Goal: Information Seeking & Learning: Learn about a topic

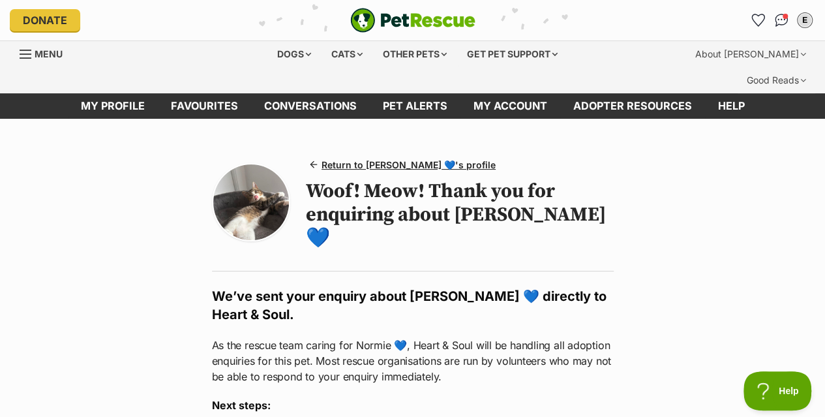
click at [255, 164] on img at bounding box center [251, 202] width 76 height 76
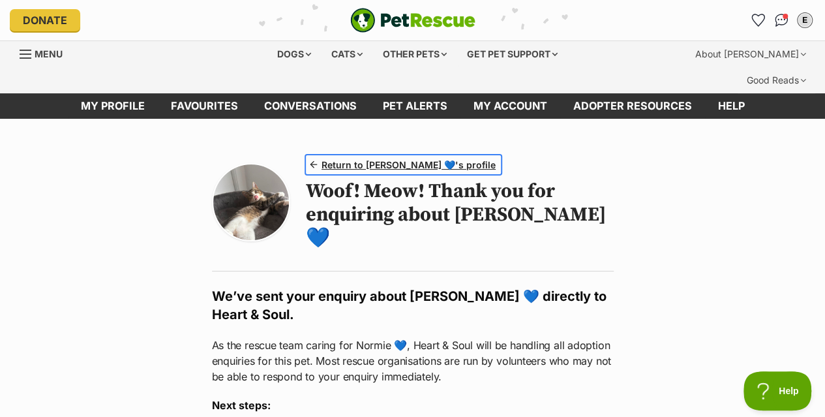
click at [344, 158] on span "Return to Normie 💙's profile" at bounding box center [408, 165] width 174 height 14
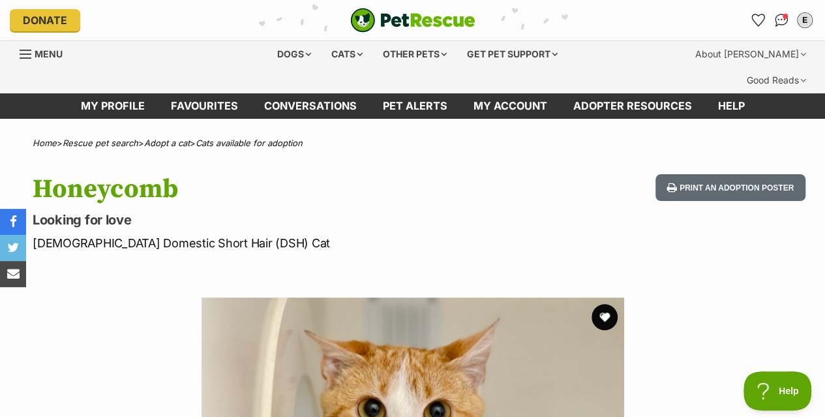
click at [777, 21] on img "Conversations" at bounding box center [782, 20] width 14 height 13
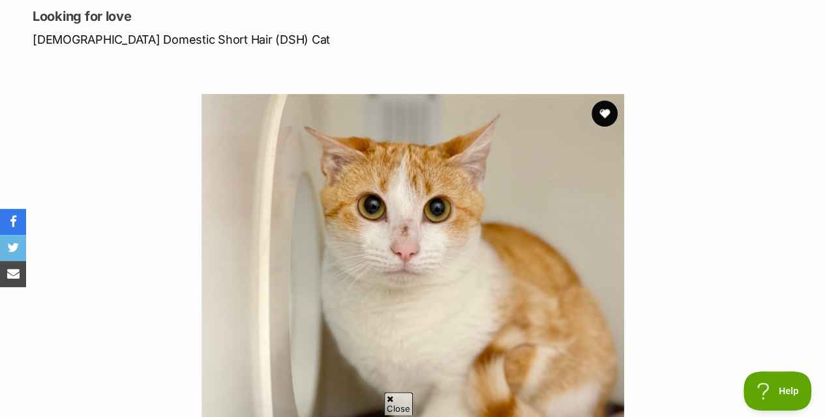
scroll to position [202, 0]
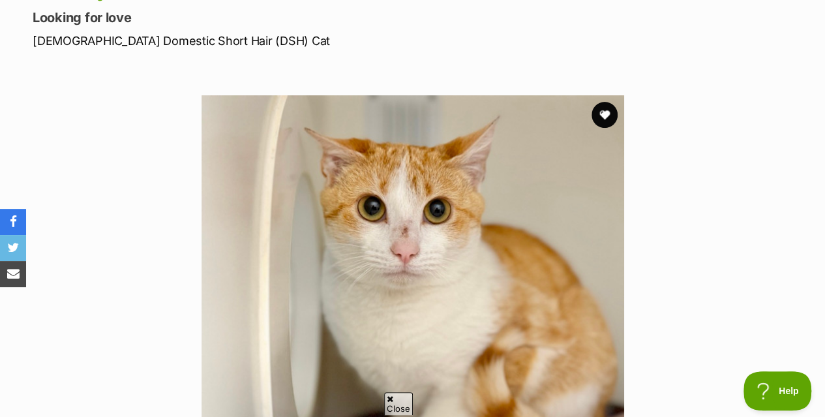
click at [512, 172] on img at bounding box center [412, 306] width 422 height 422
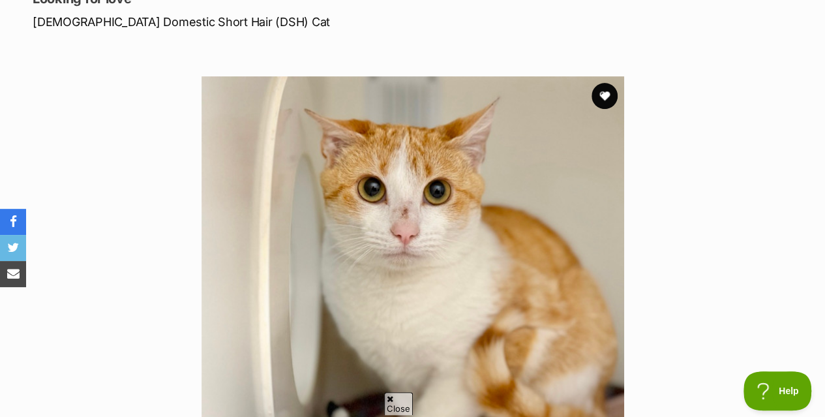
scroll to position [218, 0]
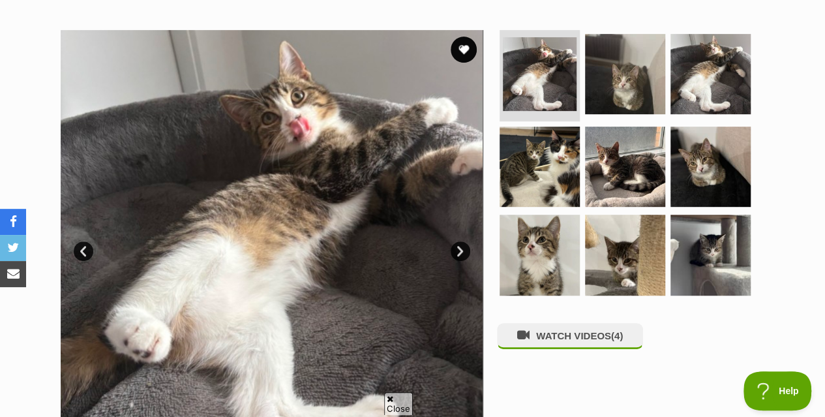
scroll to position [273, 0]
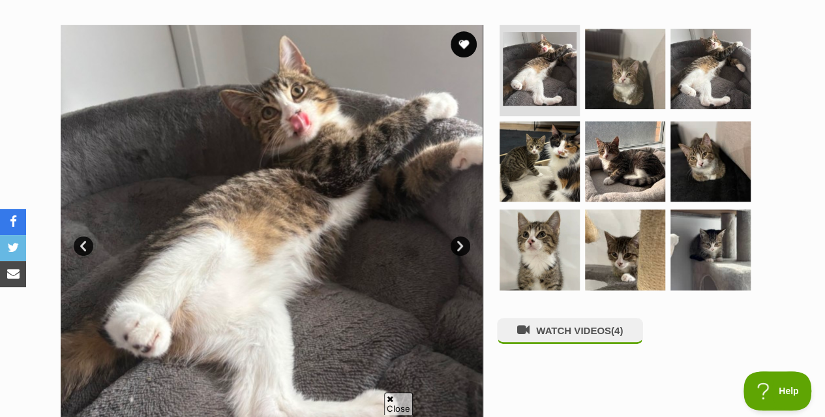
click at [550, 215] on img at bounding box center [539, 249] width 80 height 80
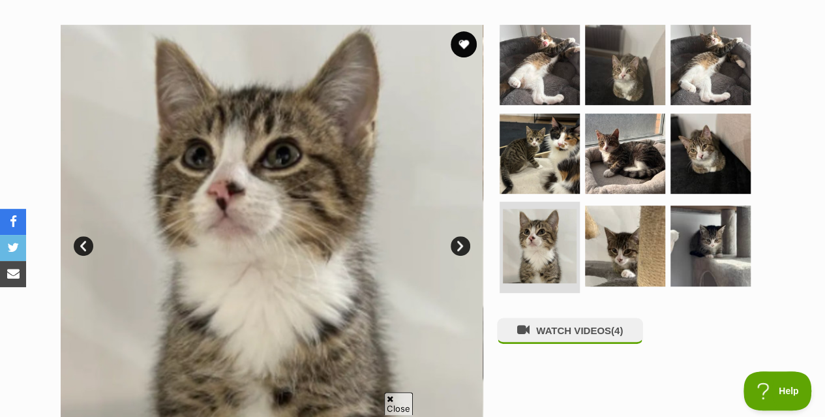
click at [585, 224] on img at bounding box center [625, 245] width 80 height 80
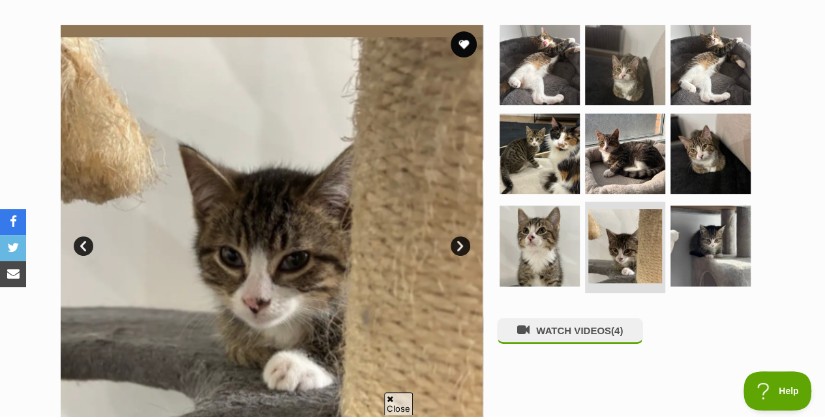
click at [628, 235] on img at bounding box center [625, 246] width 74 height 74
click at [674, 229] on img at bounding box center [710, 245] width 80 height 80
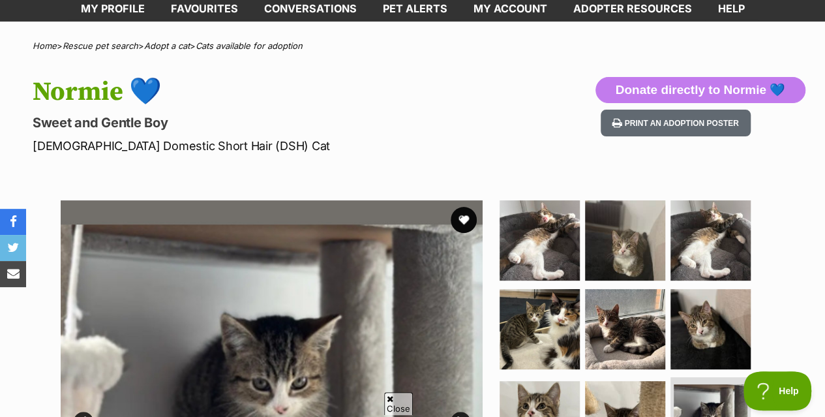
scroll to position [96, 0]
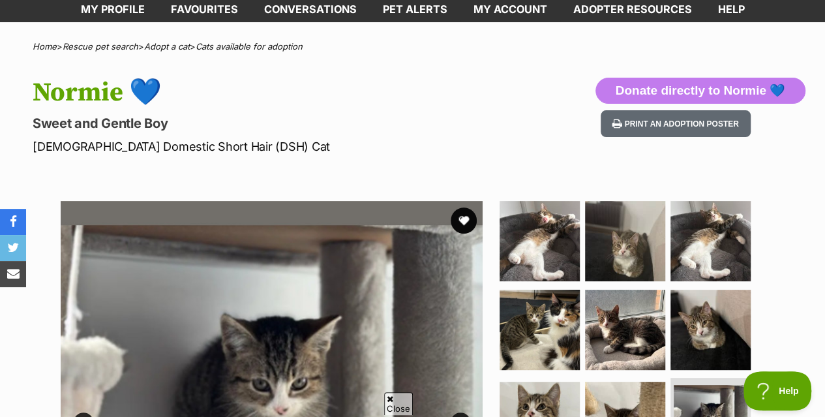
click at [578, 201] on ul at bounding box center [630, 337] width 267 height 273
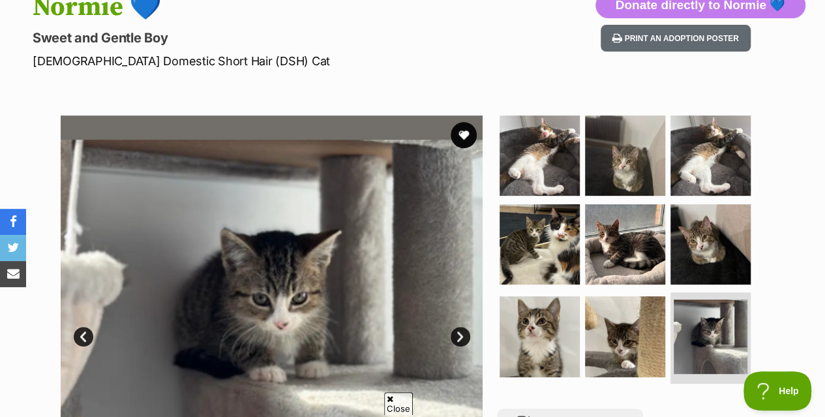
scroll to position [183, 0]
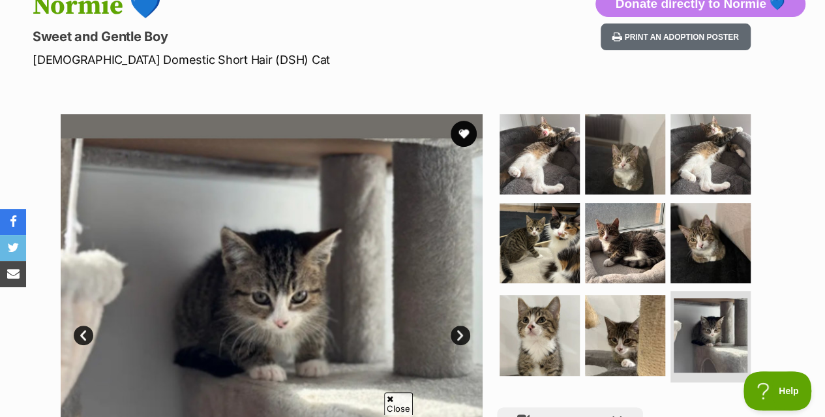
click at [527, 150] on img at bounding box center [539, 154] width 80 height 80
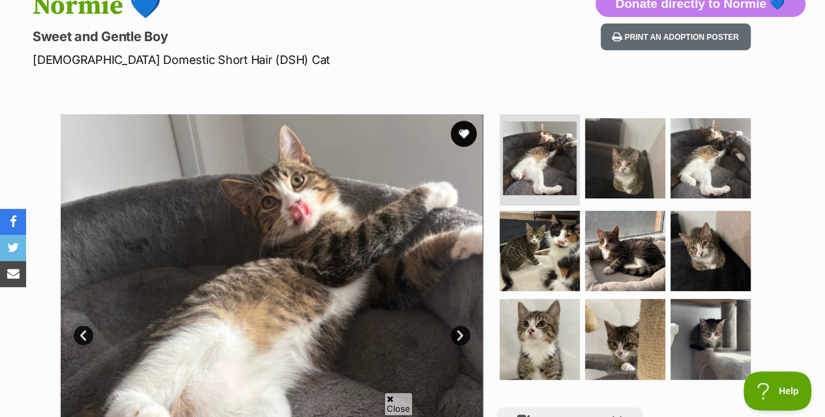
click at [624, 170] on img at bounding box center [625, 158] width 80 height 80
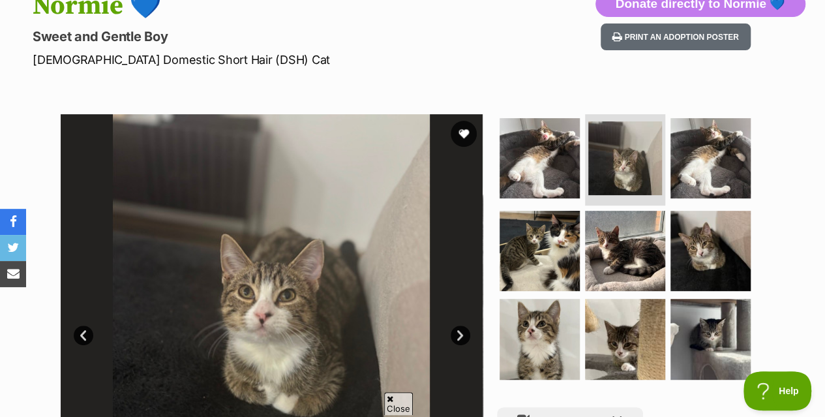
click at [754, 131] on ul at bounding box center [630, 250] width 267 height 273
click at [679, 154] on img at bounding box center [710, 158] width 80 height 80
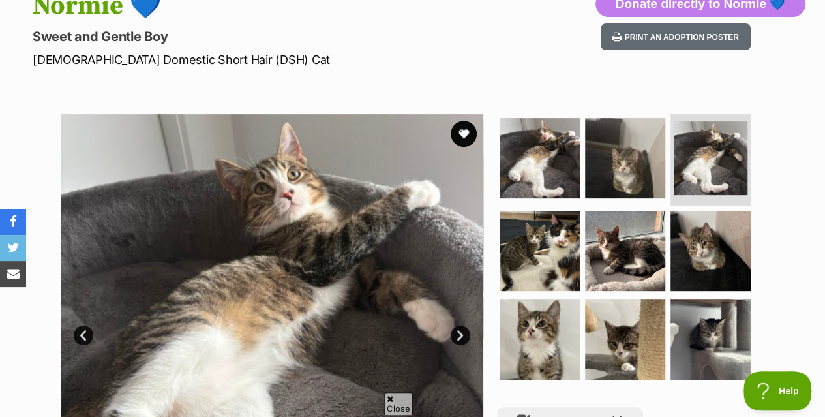
click at [533, 215] on img at bounding box center [539, 251] width 80 height 80
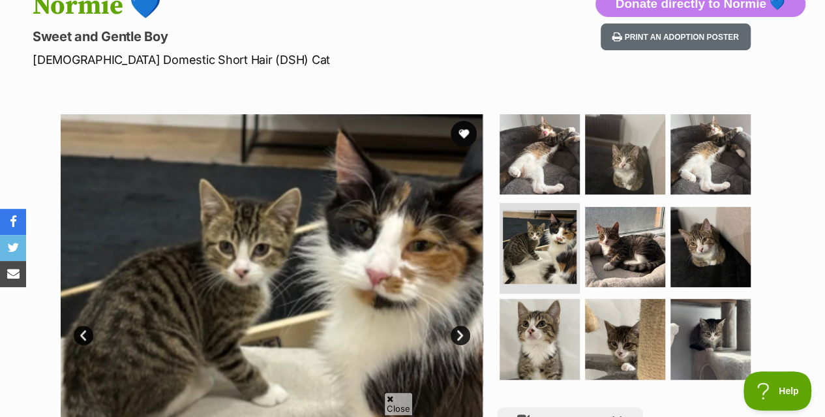
click at [602, 221] on img at bounding box center [625, 247] width 80 height 80
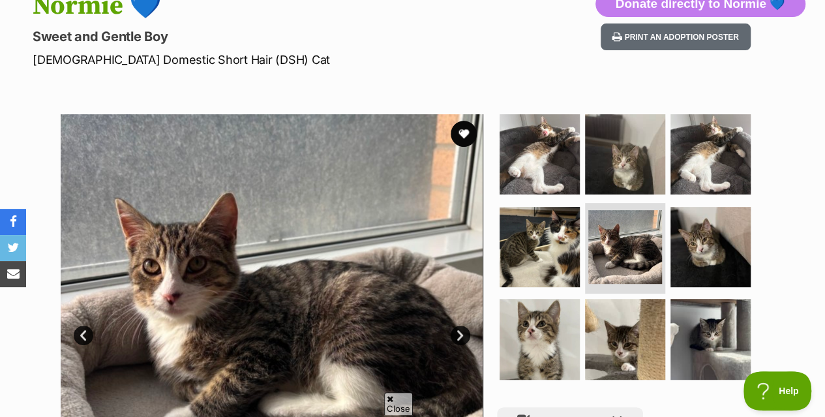
click at [689, 233] on img at bounding box center [710, 247] width 80 height 80
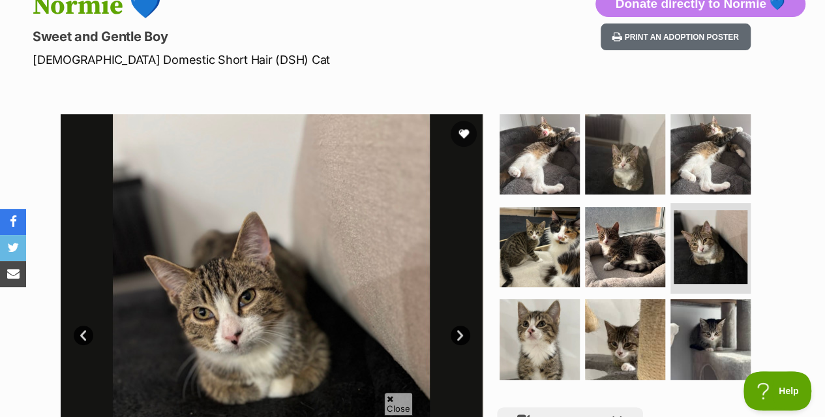
click at [710, 299] on img at bounding box center [710, 339] width 80 height 80
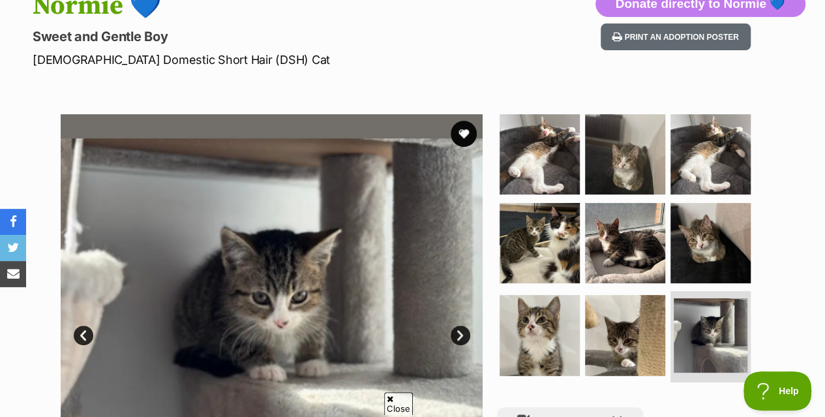
click at [634, 295] on img at bounding box center [625, 335] width 80 height 80
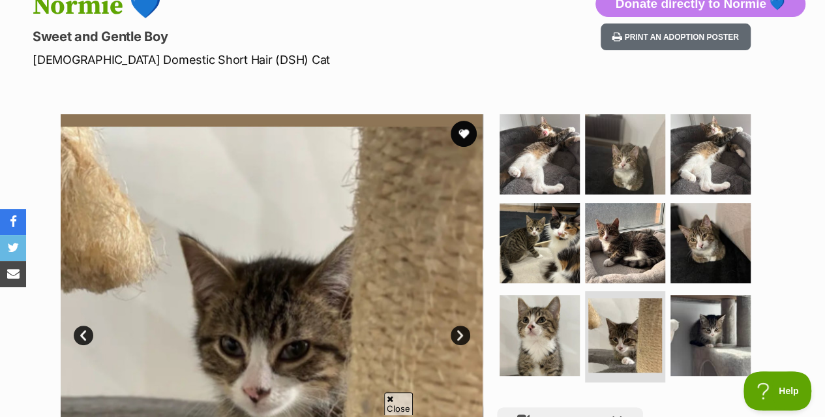
click at [559, 295] on img at bounding box center [539, 335] width 80 height 80
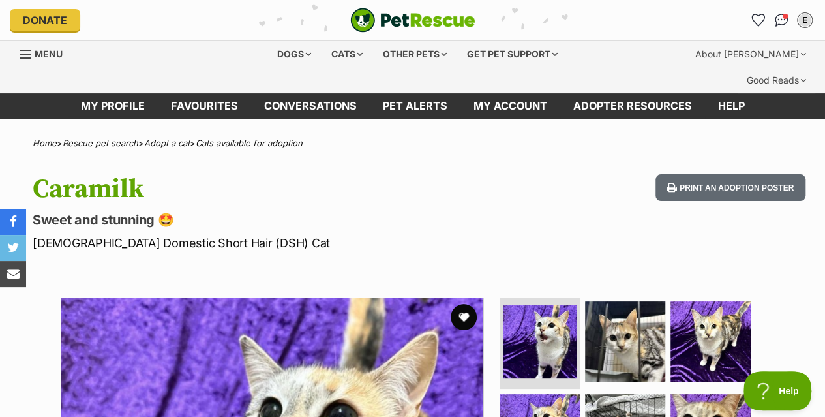
click at [52, 52] on span "Menu" at bounding box center [49, 53] width 28 height 11
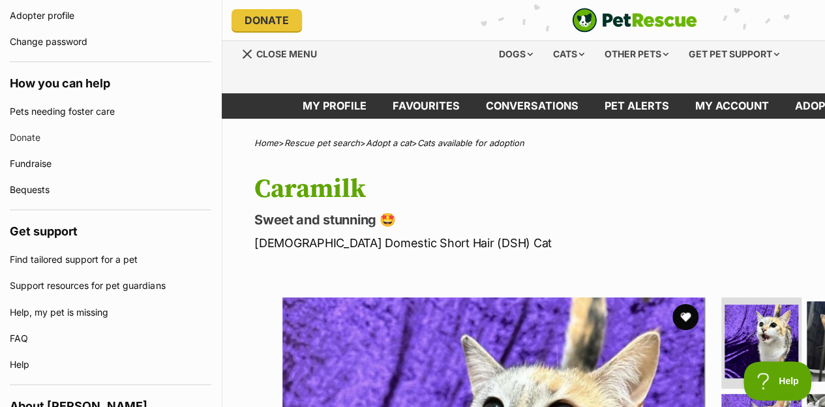
scroll to position [85, 0]
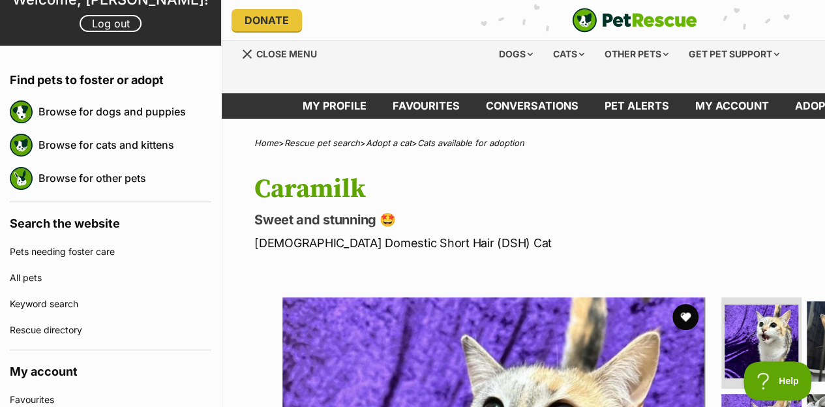
click at [72, 276] on link "All pets" at bounding box center [110, 278] width 201 height 26
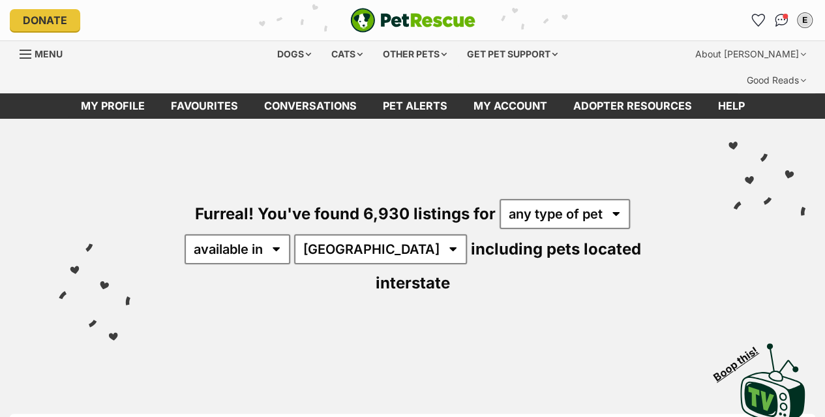
click at [342, 53] on div "Cats" at bounding box center [347, 54] width 50 height 26
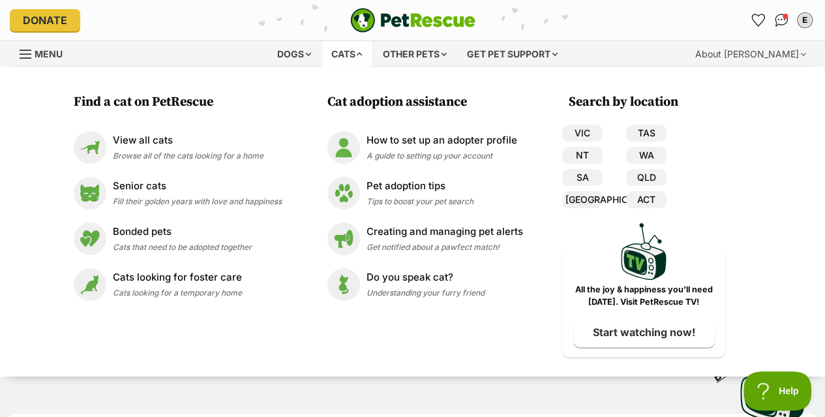
click at [589, 130] on link "VIC" at bounding box center [582, 133] width 40 height 17
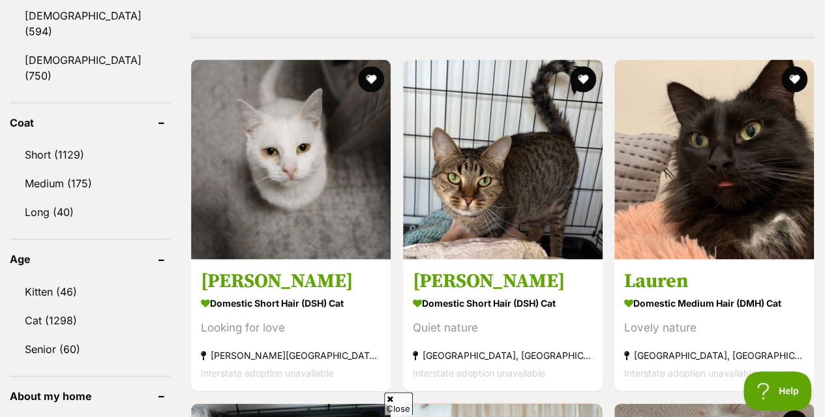
scroll to position [1240, 0]
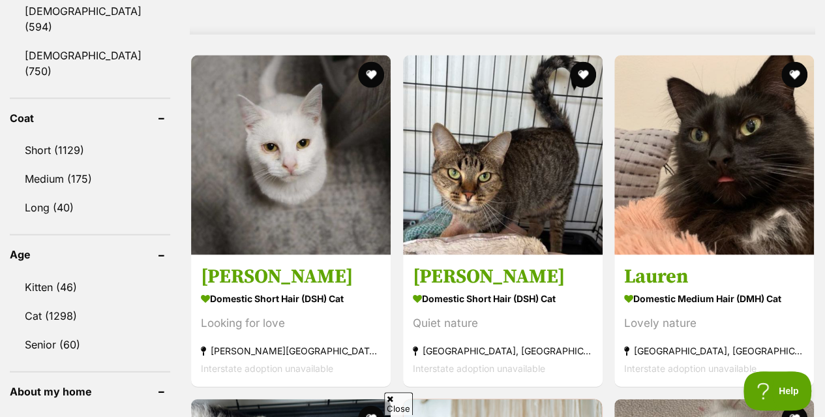
click at [61, 273] on link "Kitten (46)" at bounding box center [90, 286] width 160 height 27
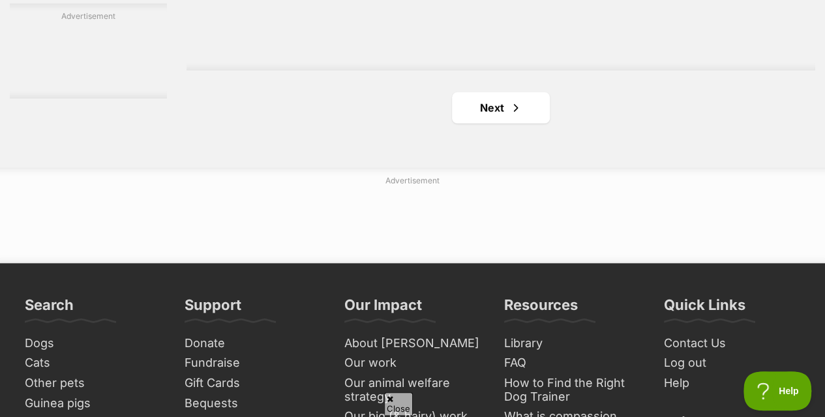
scroll to position [3180, 0]
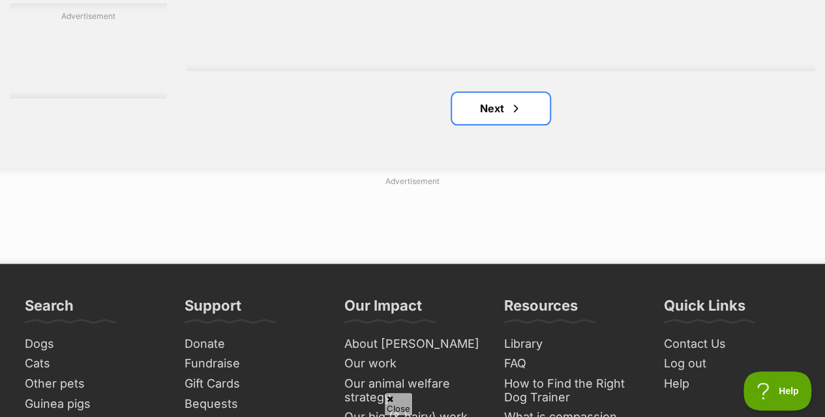
click at [518, 100] on span "Next page" at bounding box center [515, 108] width 13 height 16
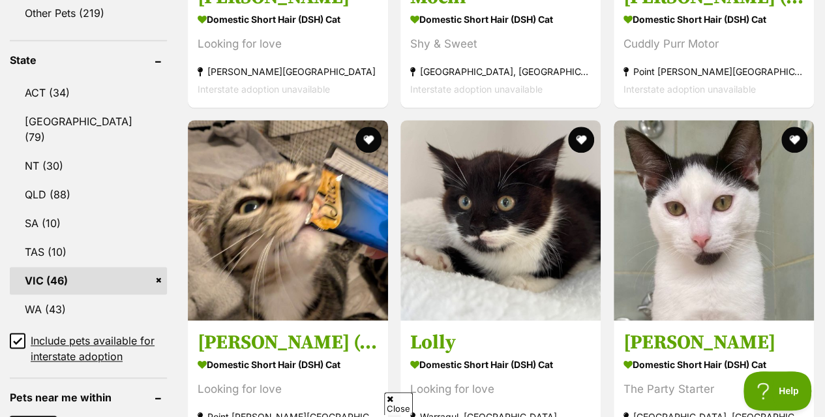
scroll to position [707, 0]
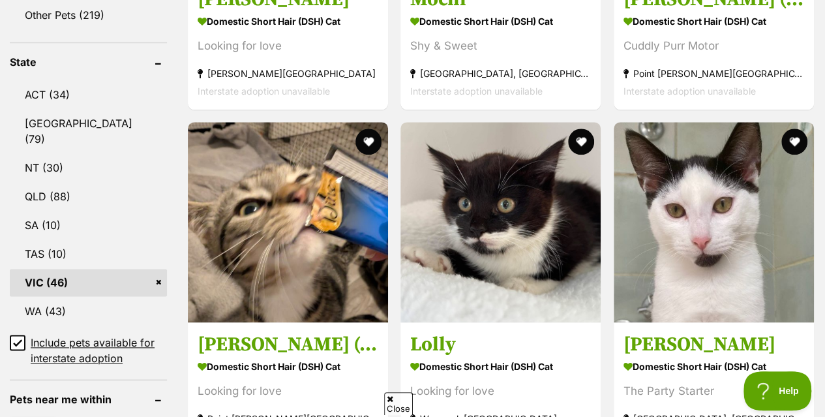
click at [554, 130] on img at bounding box center [500, 222] width 200 height 200
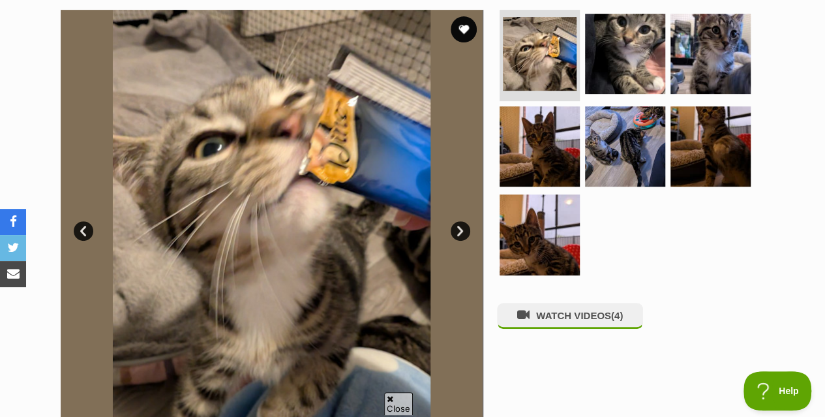
scroll to position [287, 0]
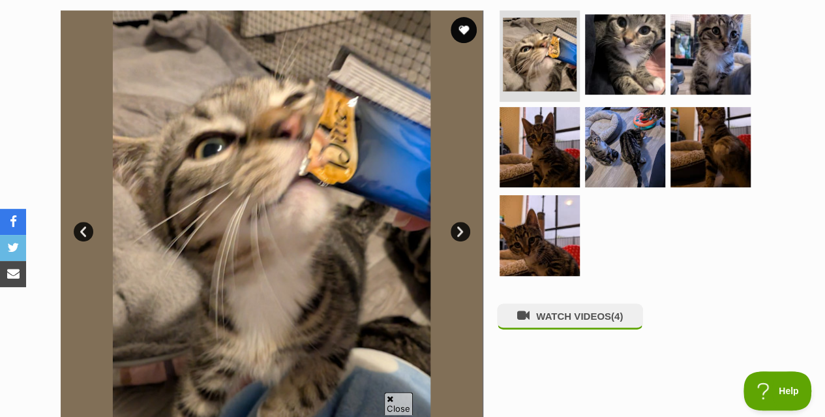
click at [631, 36] on img at bounding box center [625, 54] width 80 height 80
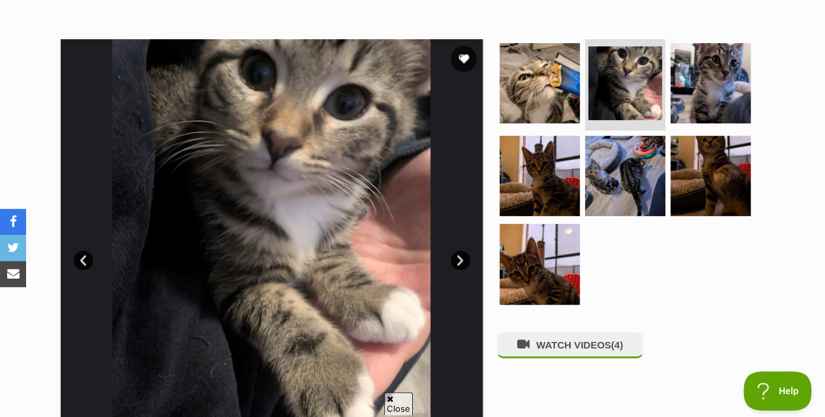
scroll to position [257, 0]
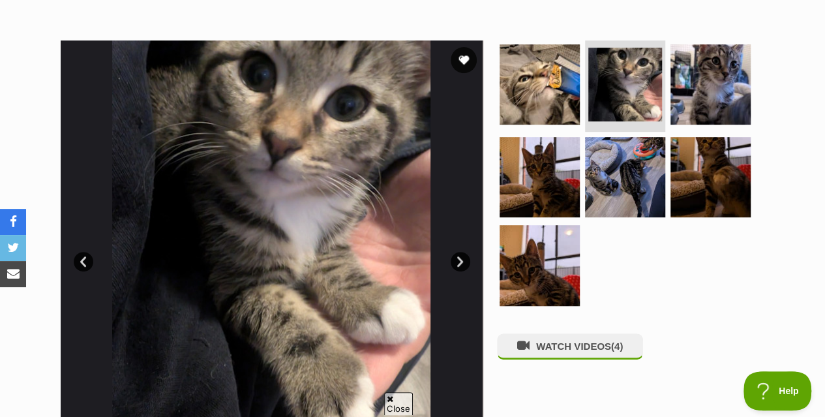
click at [726, 77] on img at bounding box center [710, 84] width 80 height 80
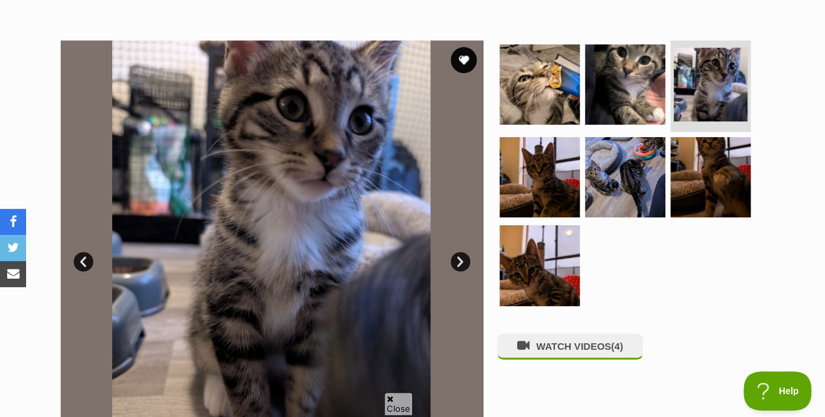
click at [520, 157] on img at bounding box center [539, 177] width 80 height 80
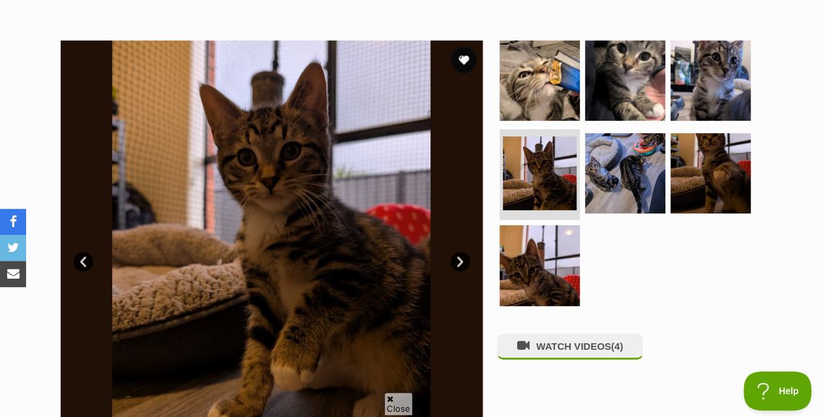
click at [591, 133] on img at bounding box center [625, 173] width 80 height 80
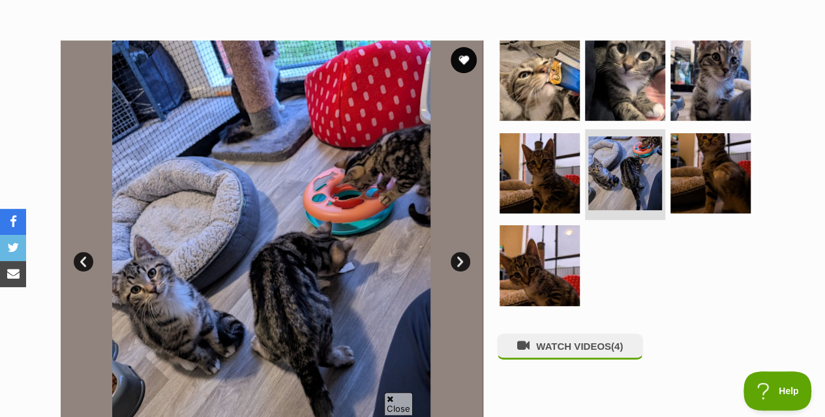
click at [703, 141] on img at bounding box center [710, 173] width 80 height 80
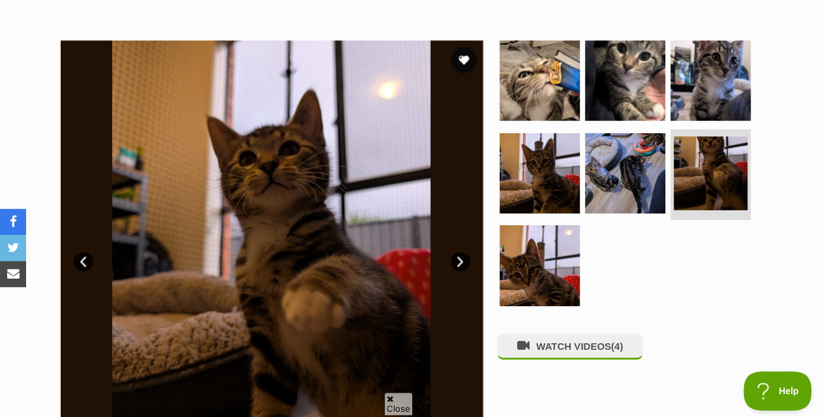
click at [524, 236] on img at bounding box center [539, 265] width 80 height 80
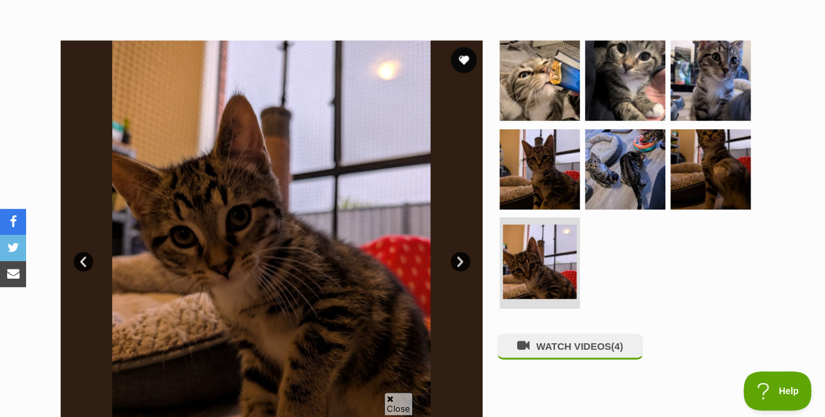
click at [553, 92] on img at bounding box center [539, 80] width 80 height 80
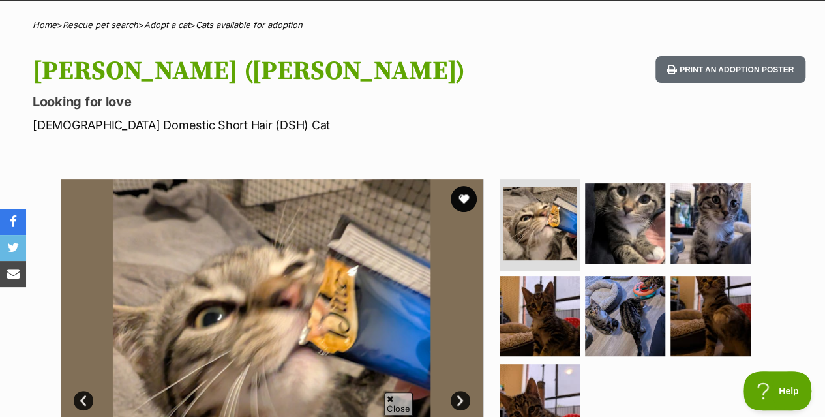
scroll to position [130, 0]
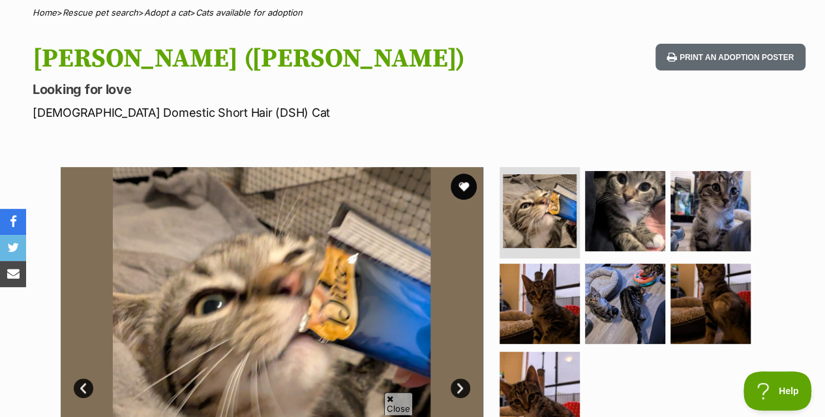
click at [623, 171] on img at bounding box center [625, 211] width 80 height 80
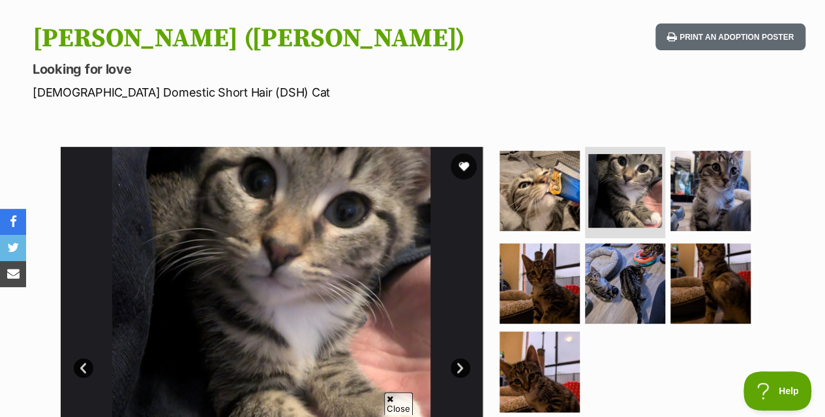
scroll to position [150, 0]
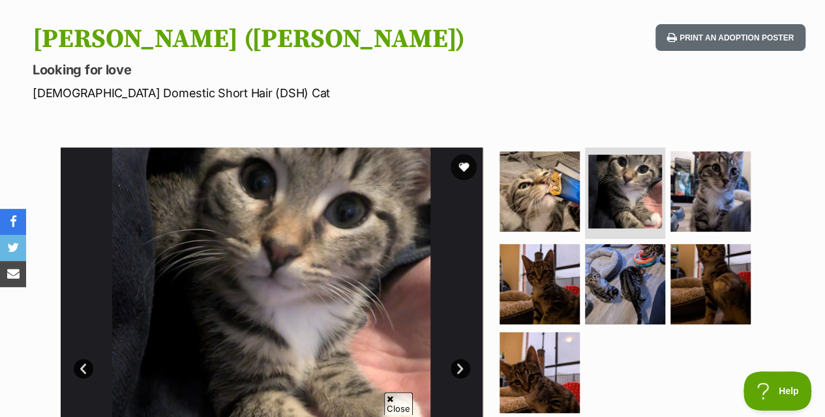
click at [702, 172] on img at bounding box center [710, 191] width 80 height 80
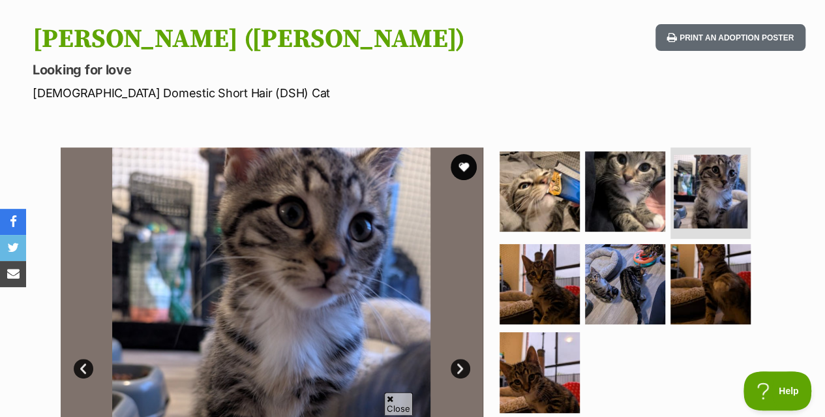
click at [551, 268] on img at bounding box center [539, 284] width 80 height 80
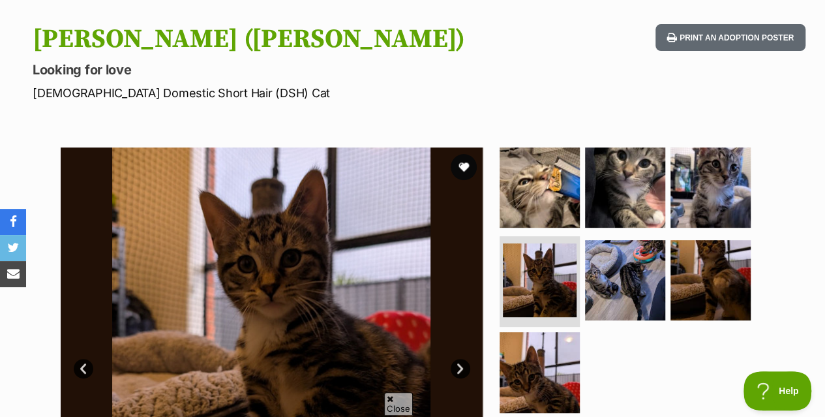
click at [629, 243] on img at bounding box center [625, 280] width 80 height 80
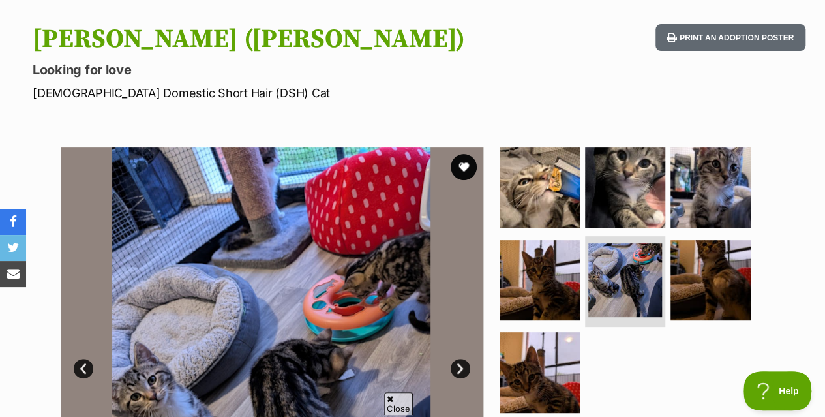
click at [727, 241] on img at bounding box center [710, 280] width 80 height 80
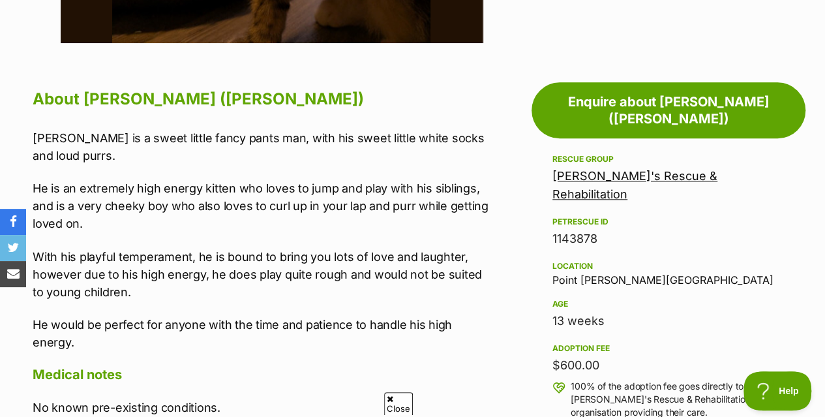
scroll to position [678, 0]
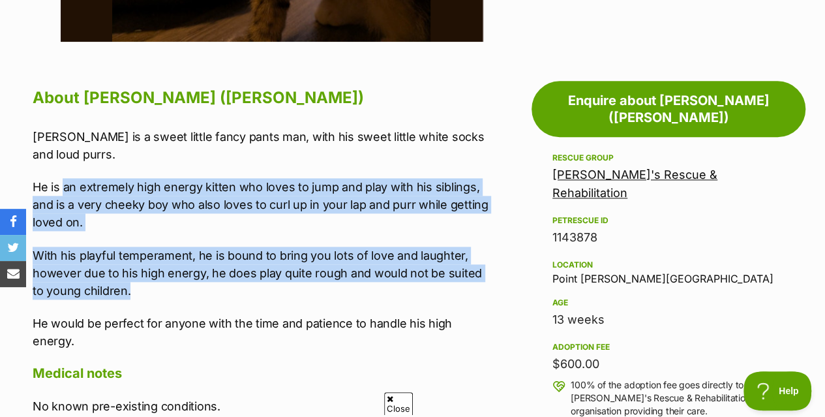
drag, startPoint x: 65, startPoint y: 168, endPoint x: 438, endPoint y: 270, distance: 386.6
click at [438, 270] on div "Timmy is a sweet little fancy pants man, with his sweet little white socks and …" at bounding box center [262, 239] width 458 height 222
click at [438, 270] on p "With his playful temperament, he is bound to bring you lots of love and laughte…" at bounding box center [262, 272] width 458 height 53
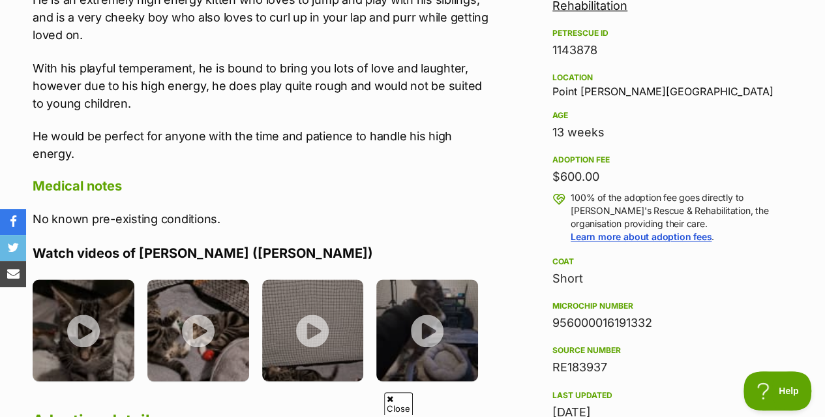
scroll to position [866, 0]
click at [104, 281] on img at bounding box center [84, 329] width 102 height 102
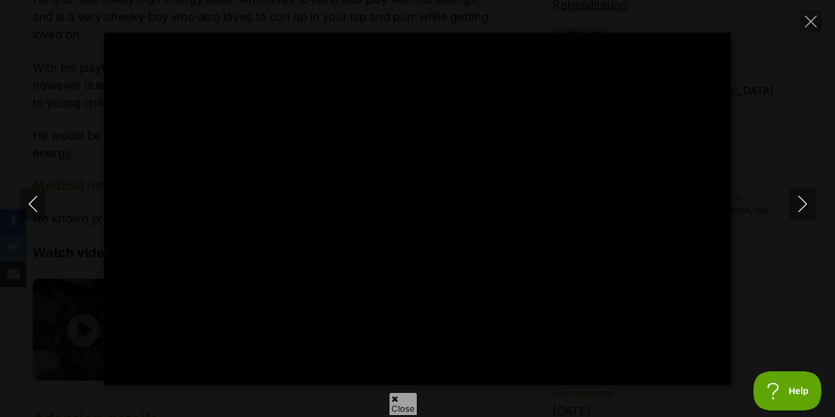
type input "100"
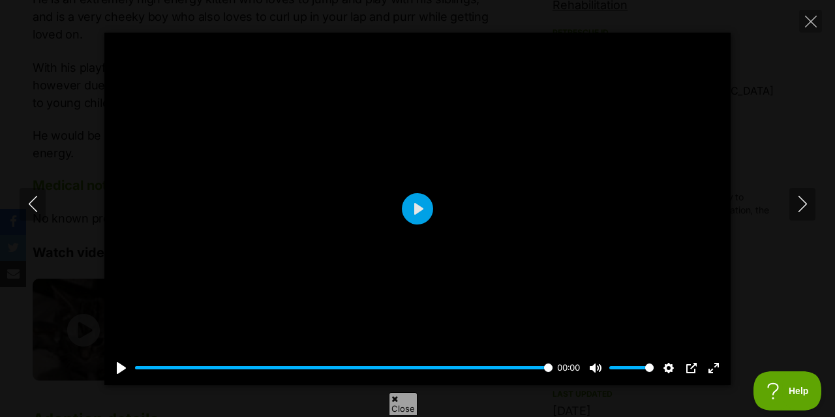
click at [801, 197] on icon "Next" at bounding box center [802, 204] width 16 height 16
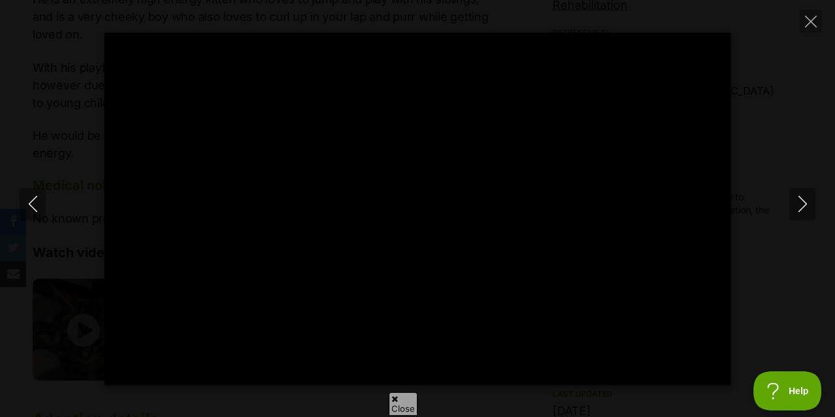
type input "100"
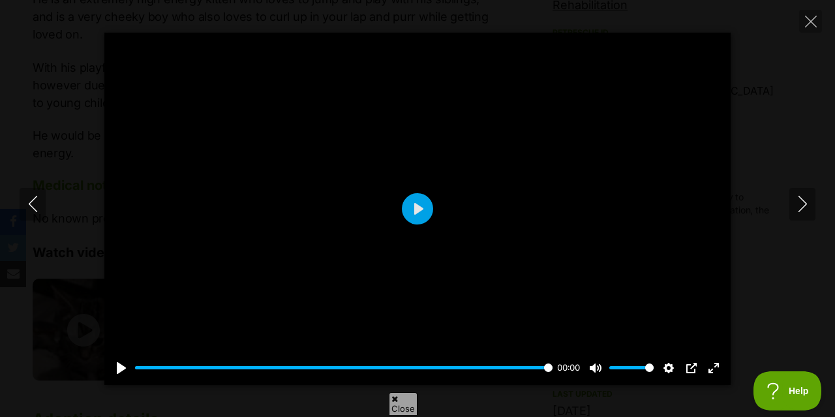
click at [801, 197] on icon "Next" at bounding box center [802, 204] width 16 height 16
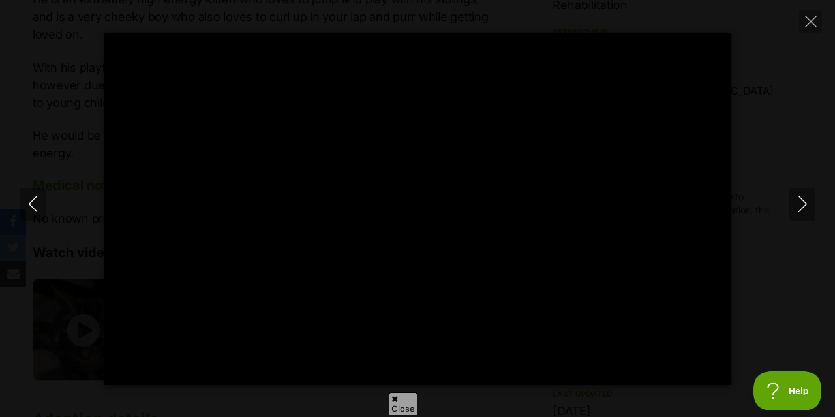
type input "100"
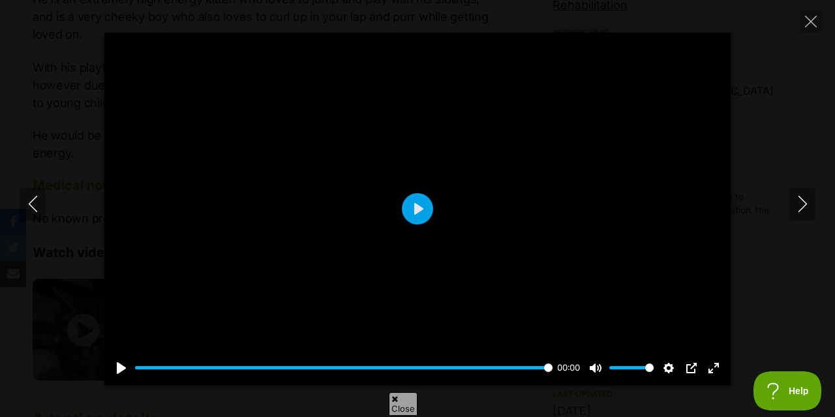
click at [801, 197] on icon "Next" at bounding box center [802, 204] width 16 height 16
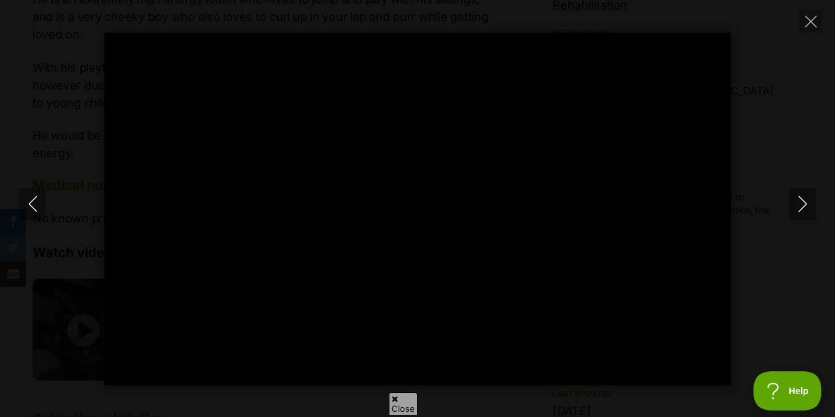
type input "100"
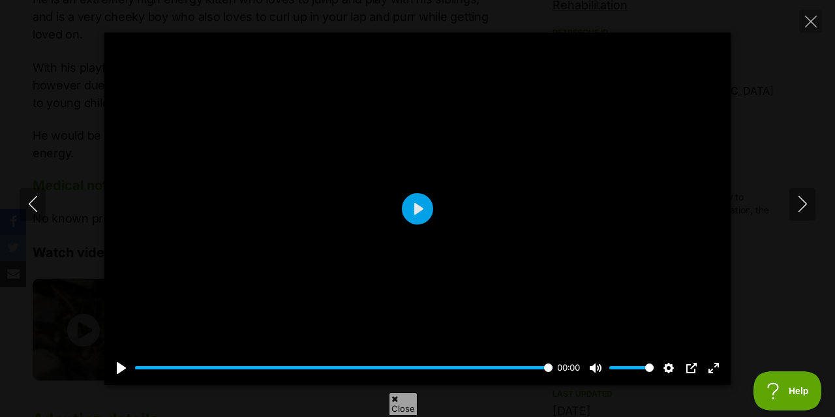
click at [801, 197] on icon "Next" at bounding box center [802, 204] width 16 height 16
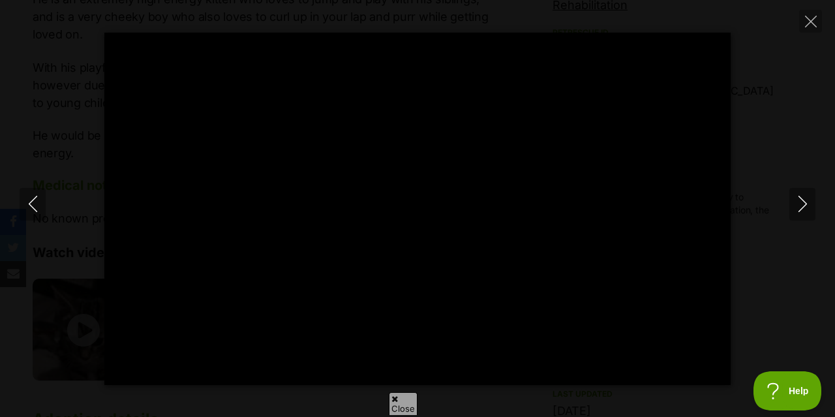
click at [811, 32] on button "Close" at bounding box center [810, 21] width 23 height 23
type input "27.41"
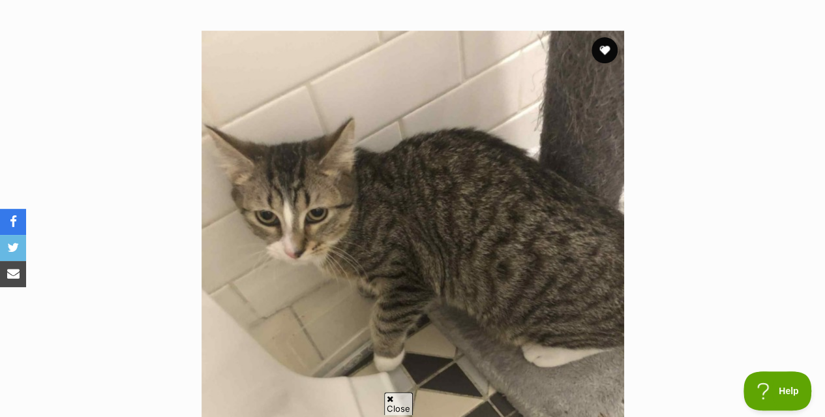
scroll to position [222, 0]
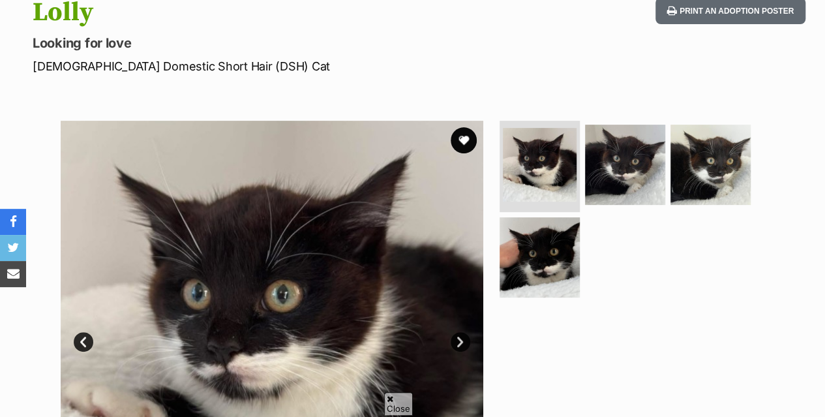
click at [557, 241] on img at bounding box center [539, 257] width 80 height 80
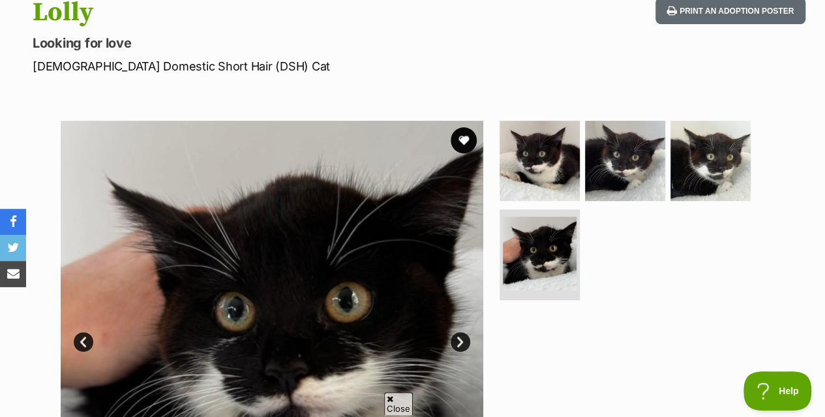
click at [643, 121] on img at bounding box center [625, 161] width 80 height 80
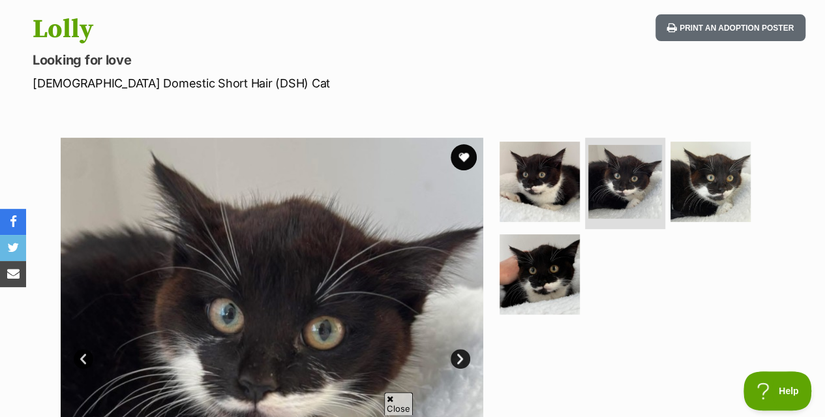
scroll to position [158, 0]
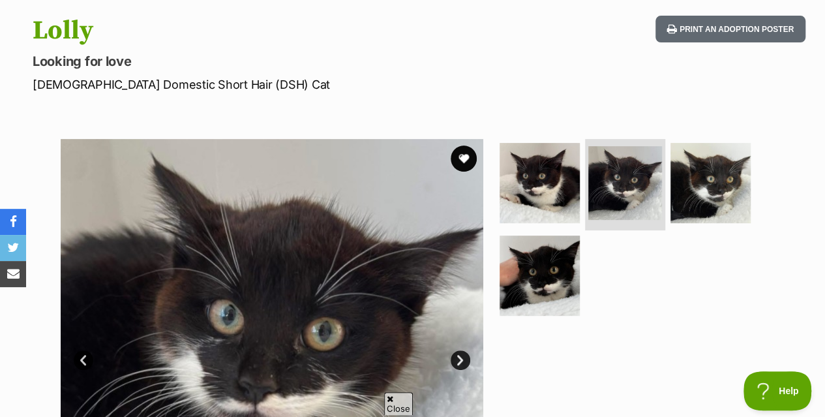
drag, startPoint x: 565, startPoint y: 300, endPoint x: 534, endPoint y: 318, distance: 35.3
click at [534, 318] on div at bounding box center [630, 350] width 267 height 422
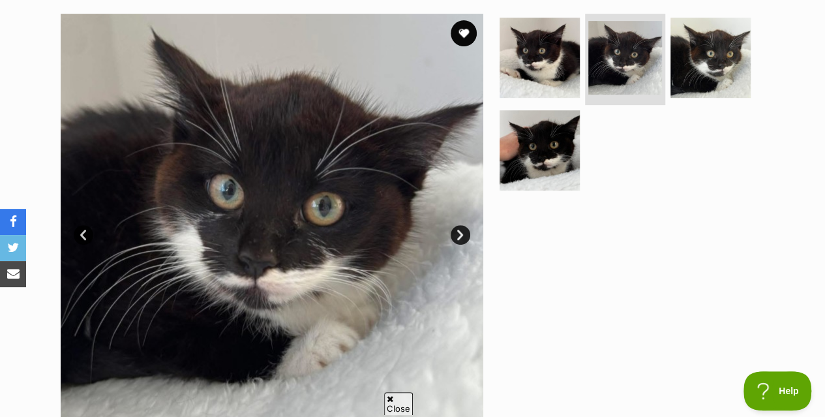
scroll to position [283, 0]
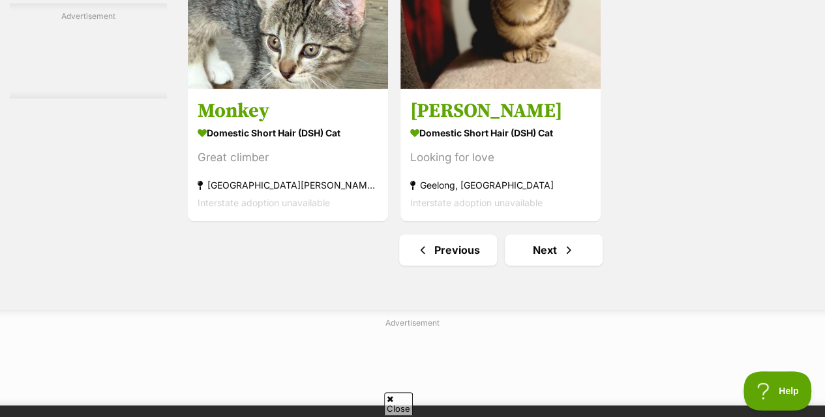
scroll to position [3049, 0]
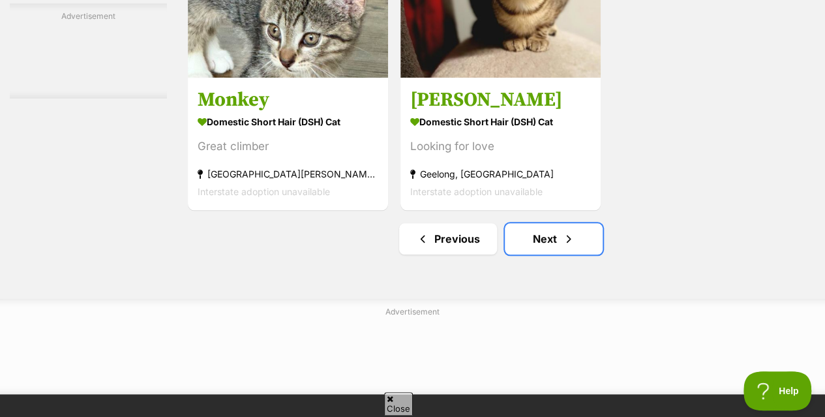
click at [514, 223] on link "Next" at bounding box center [554, 238] width 98 height 31
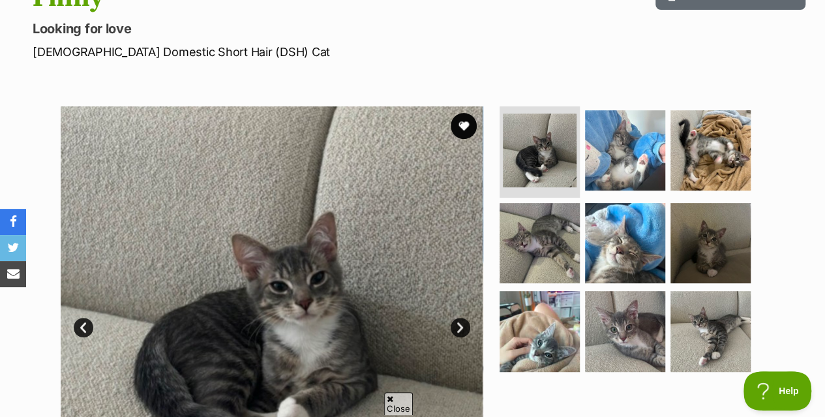
click at [562, 203] on img at bounding box center [539, 243] width 80 height 80
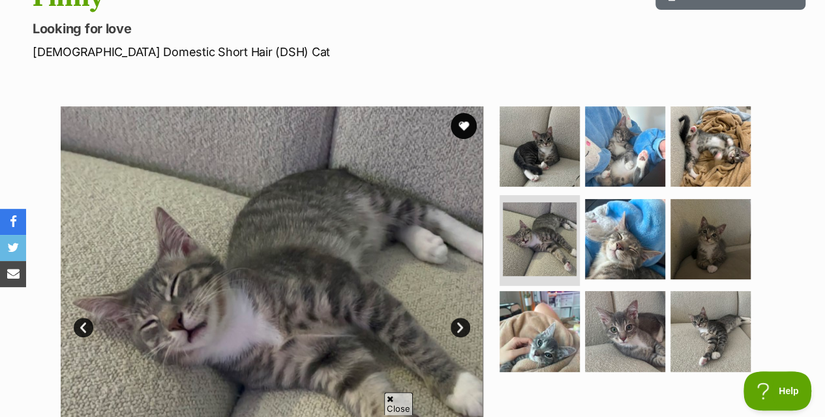
click at [616, 241] on img at bounding box center [625, 239] width 80 height 80
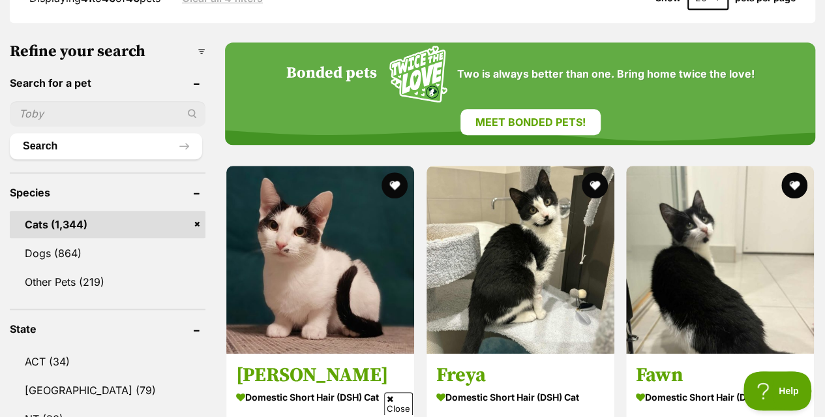
scroll to position [439, 0]
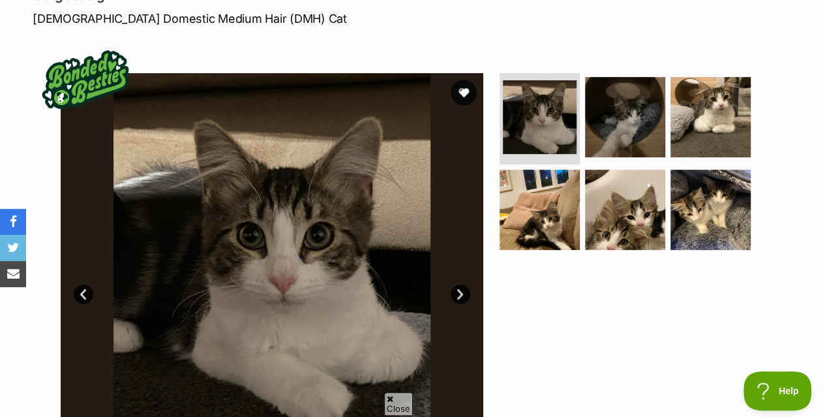
scroll to position [222, 0]
